Goal: Navigation & Orientation: Find specific page/section

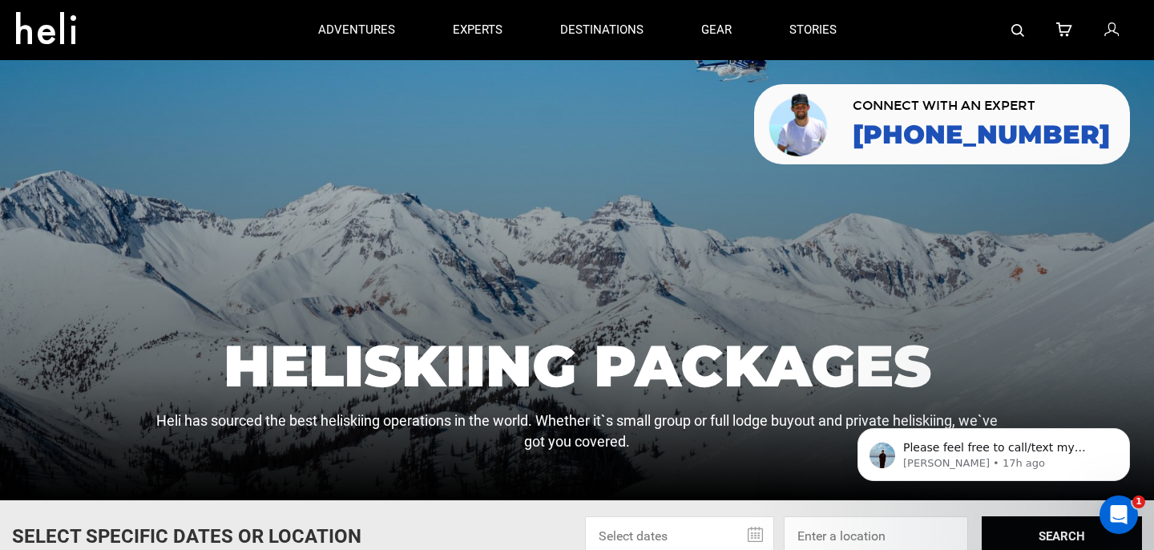
click at [50, 29] on icon at bounding box center [52, 23] width 72 height 26
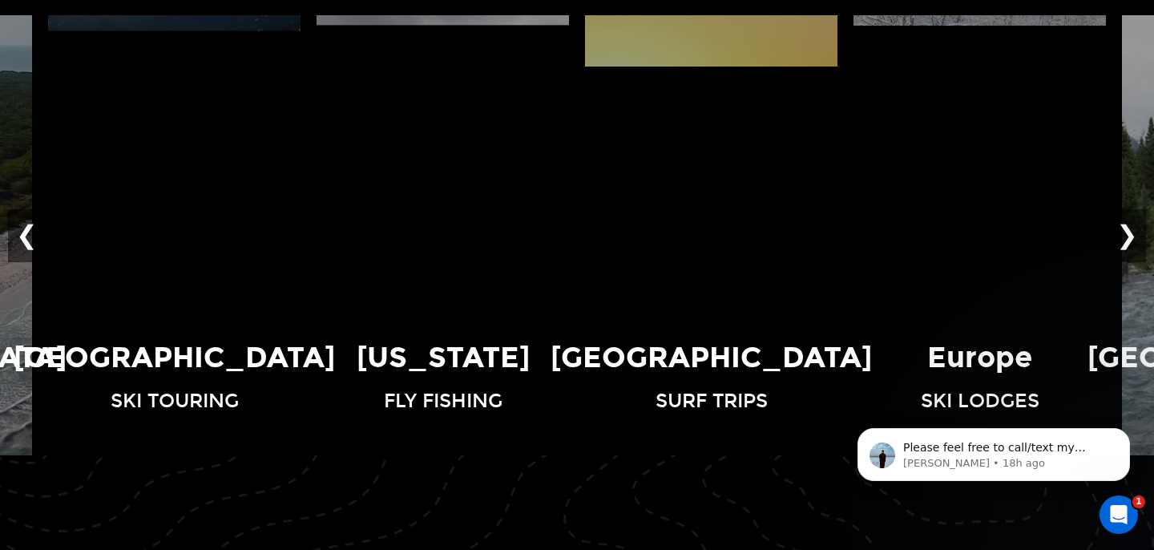
scroll to position [1092, 0]
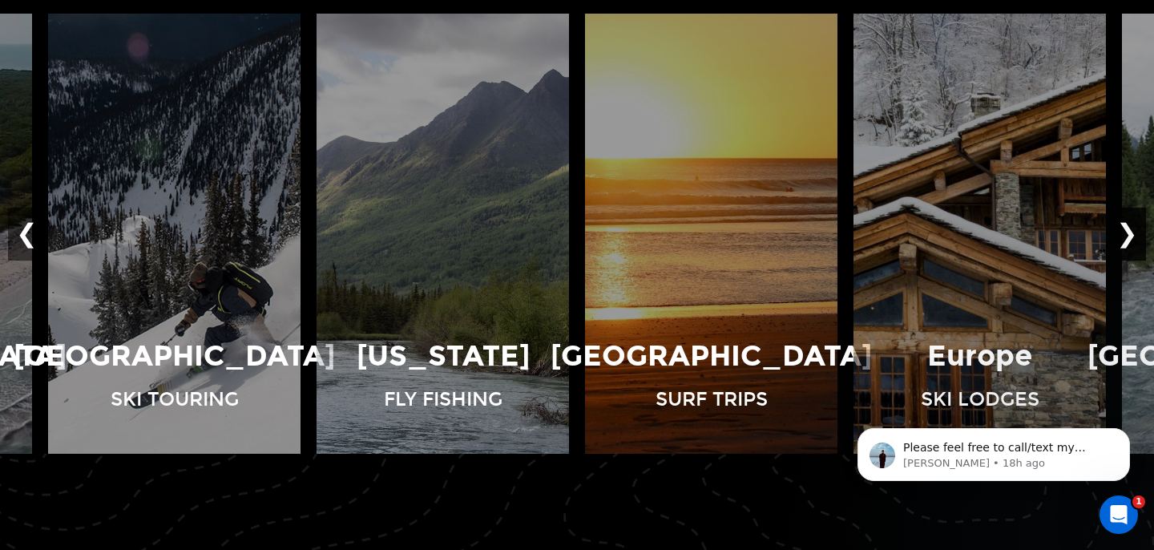
click at [1125, 236] on button "❯" at bounding box center [1127, 234] width 38 height 53
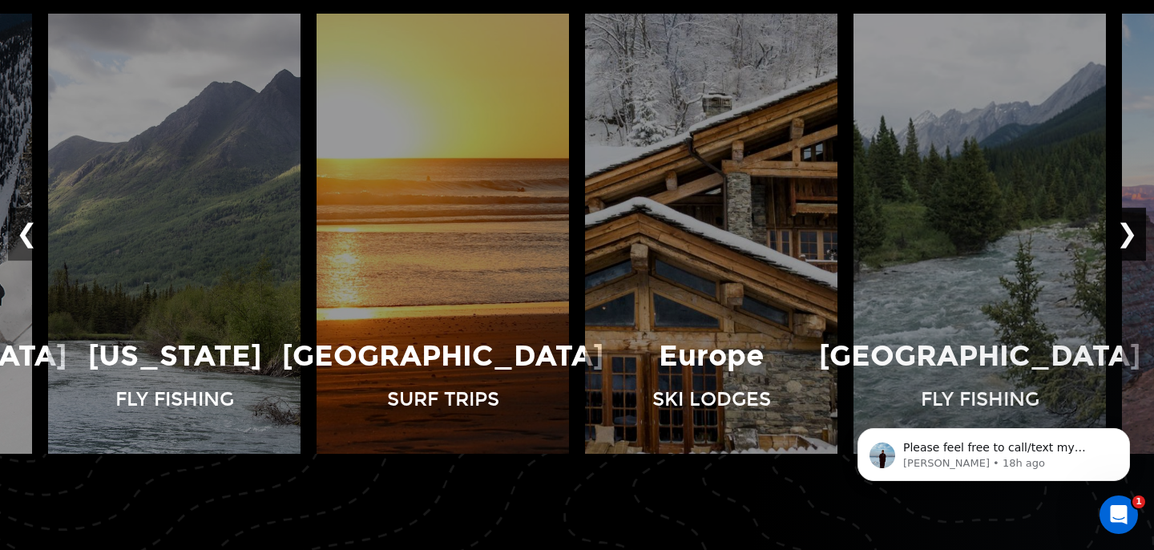
click at [1125, 236] on button "❯" at bounding box center [1127, 234] width 38 height 53
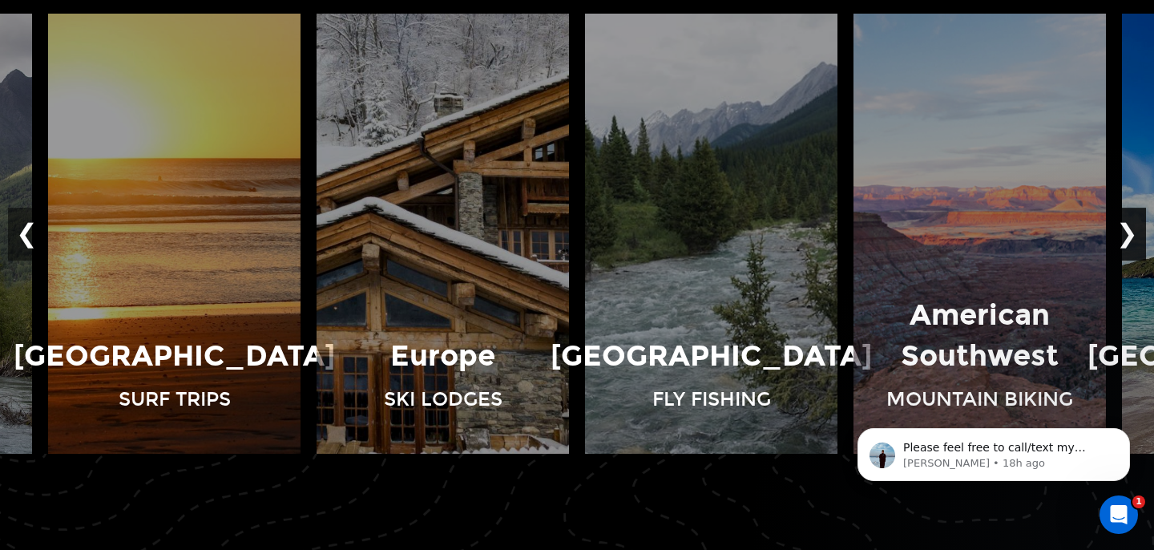
click at [1125, 236] on button "❯" at bounding box center [1127, 234] width 38 height 53
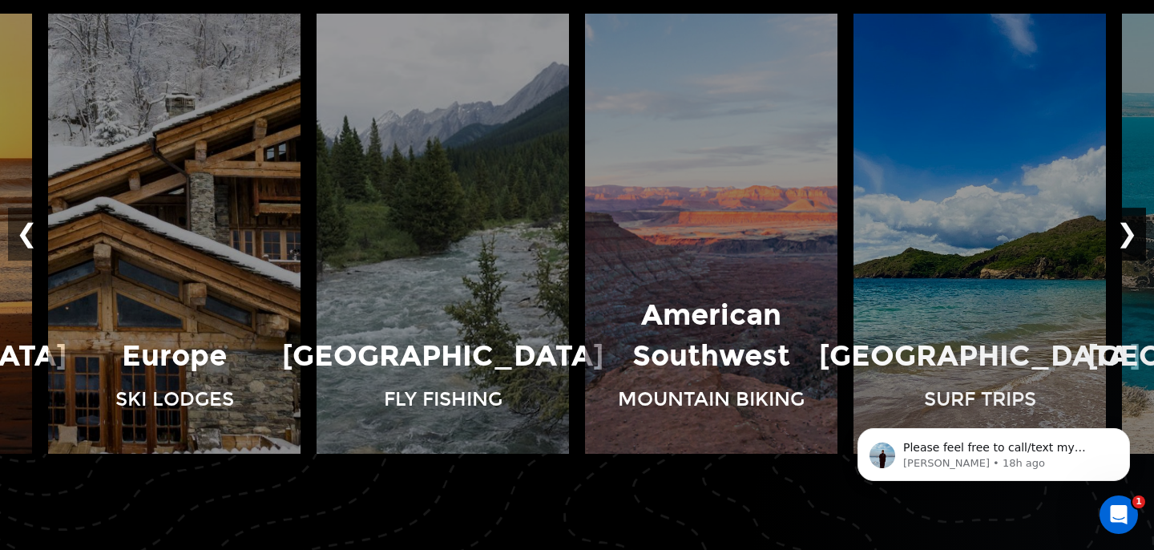
click at [1125, 236] on button "❯" at bounding box center [1127, 234] width 38 height 53
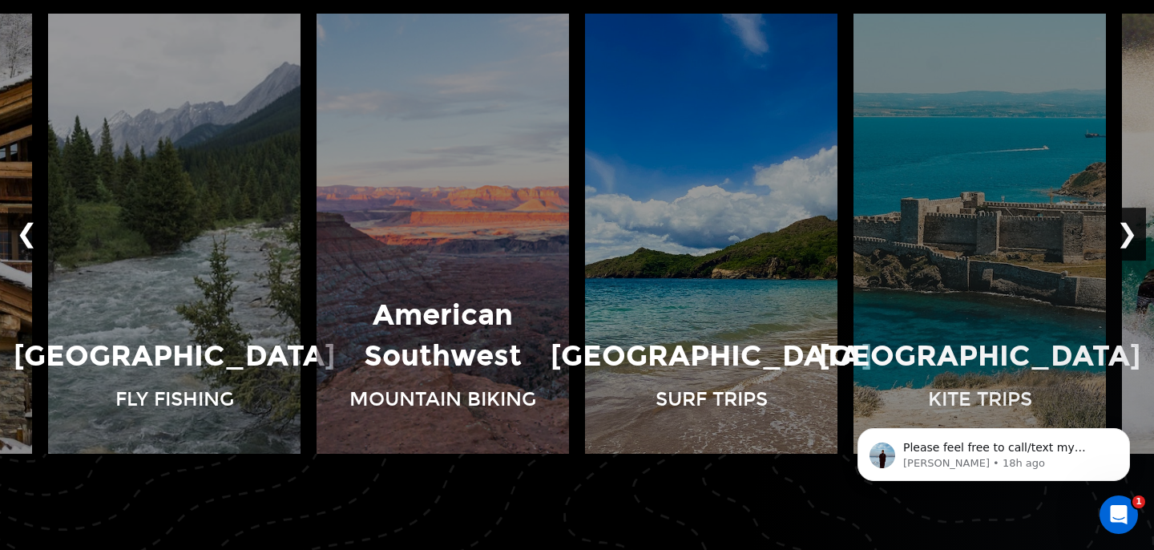
click at [1125, 236] on button "❯" at bounding box center [1127, 234] width 38 height 53
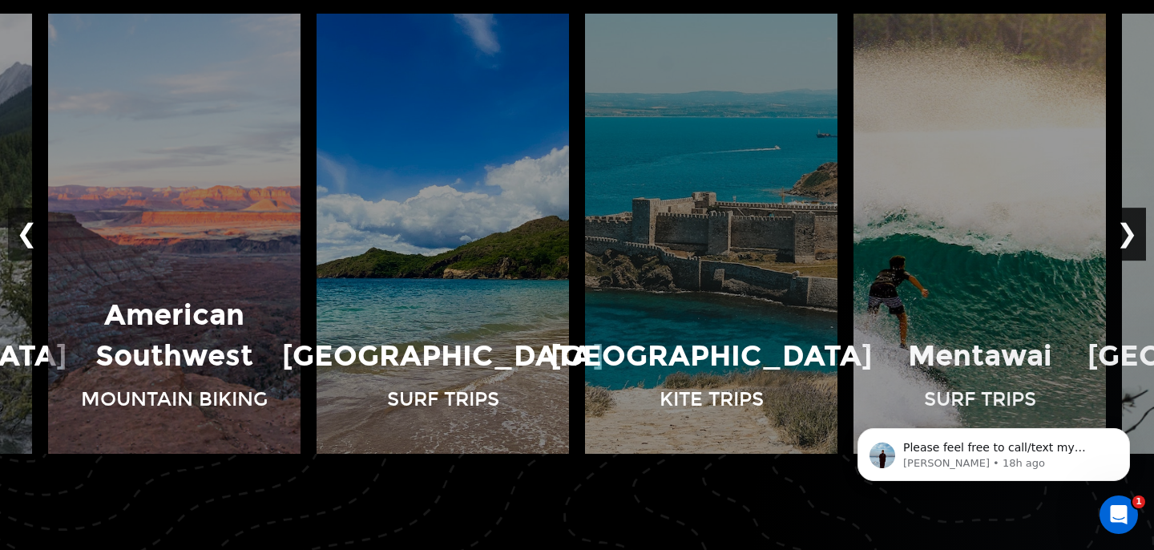
click at [1125, 236] on button "❯" at bounding box center [1127, 234] width 38 height 53
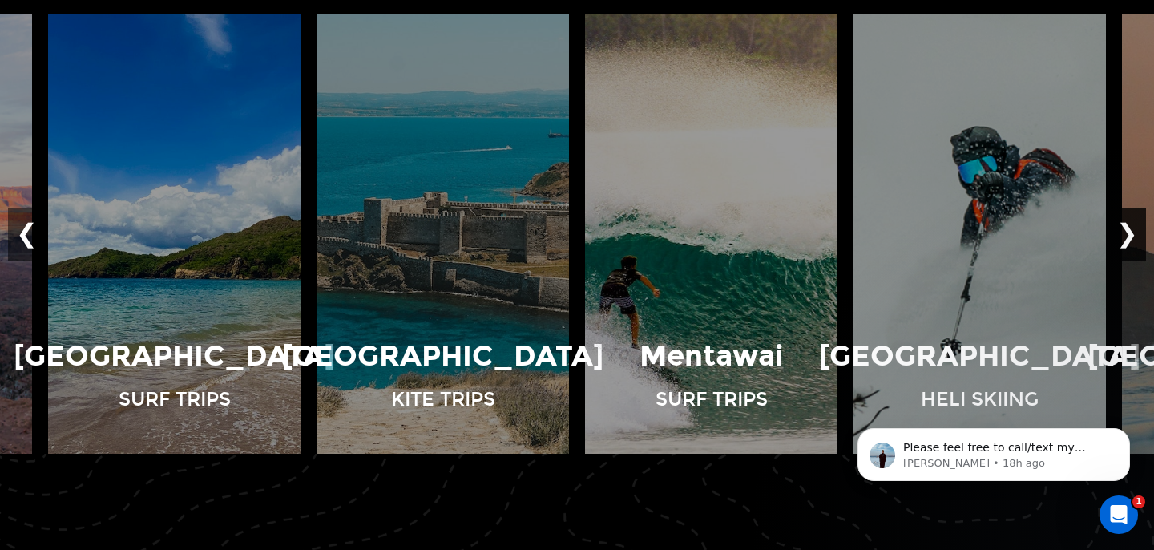
click at [1125, 236] on button "❯" at bounding box center [1127, 234] width 38 height 53
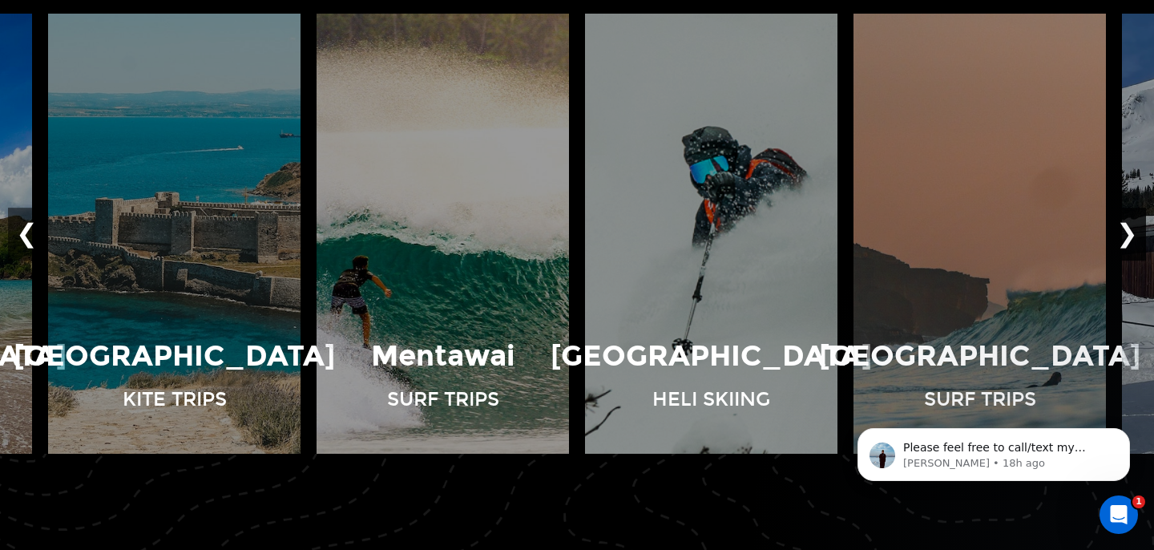
click at [1125, 236] on button "❯" at bounding box center [1127, 234] width 38 height 53
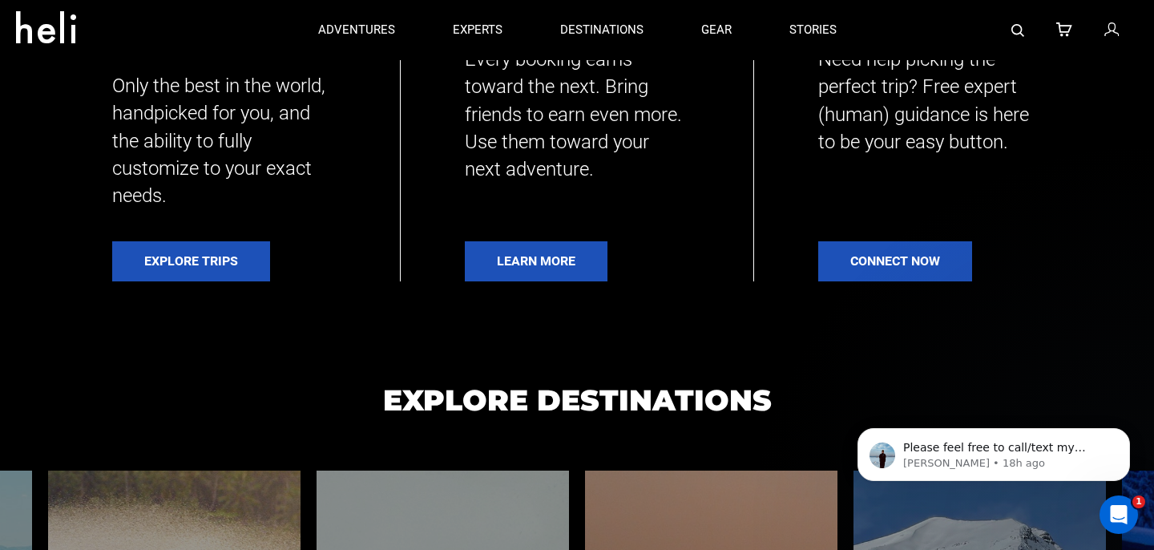
scroll to position [527, 0]
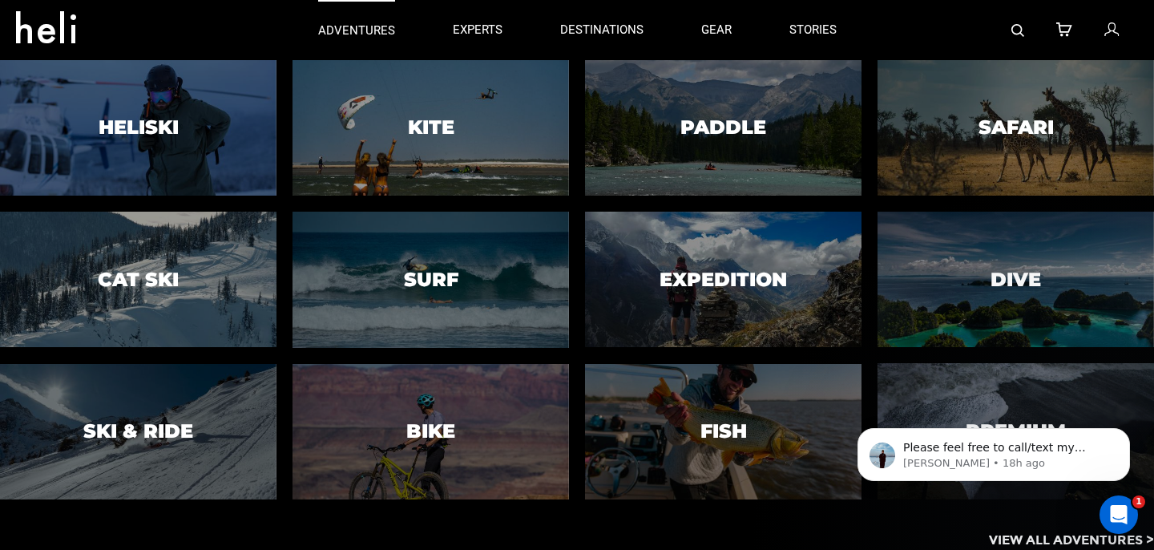
click at [370, 30] on p "adventures" at bounding box center [356, 30] width 77 height 17
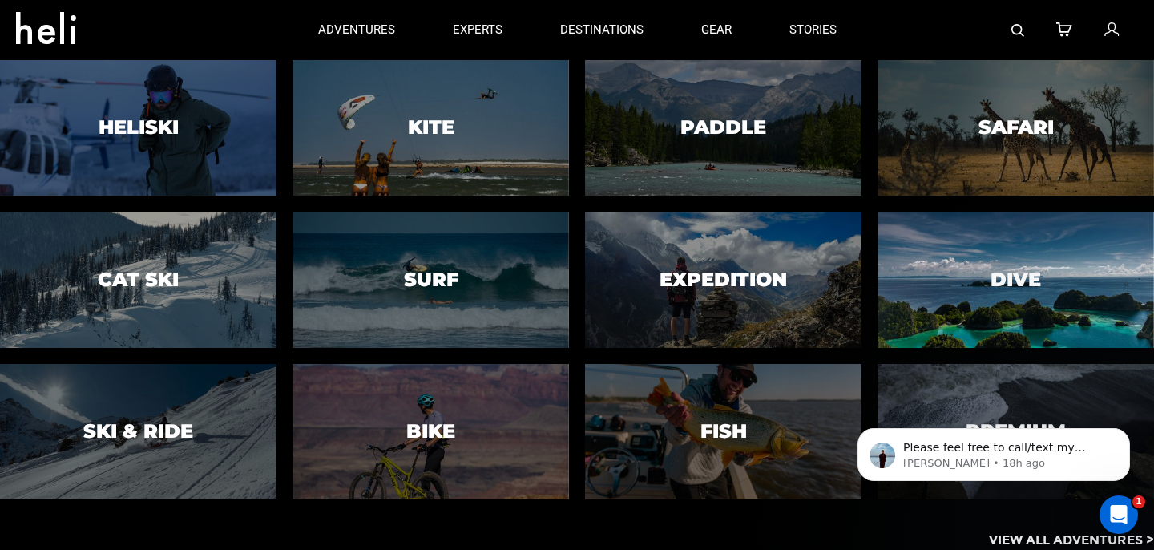
click at [945, 272] on div at bounding box center [1016, 280] width 282 height 139
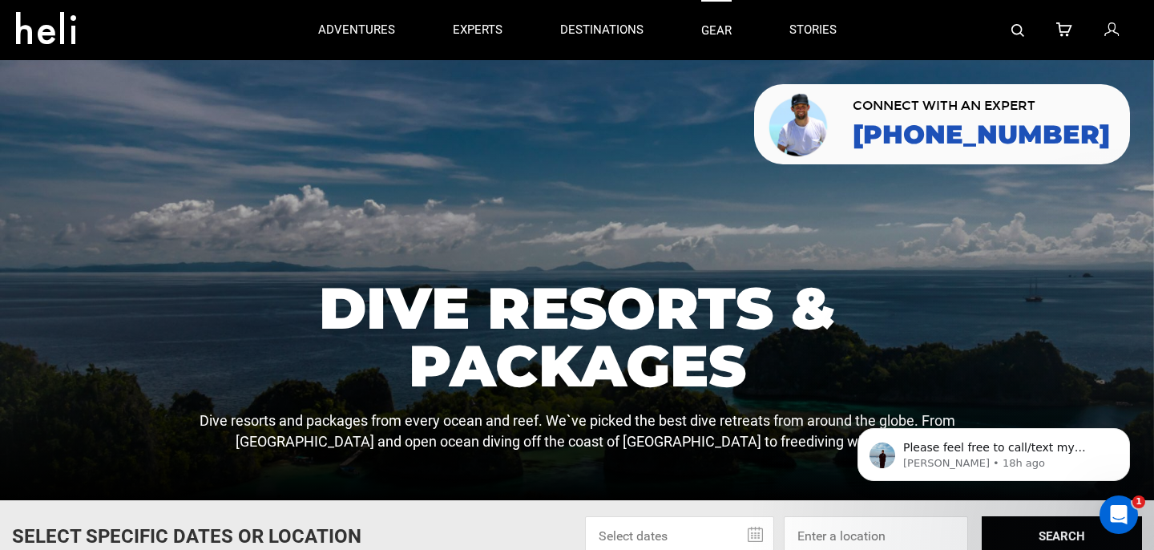
click at [720, 32] on link "gear" at bounding box center [716, 30] width 30 height 60
